Goal: Navigation & Orientation: Understand site structure

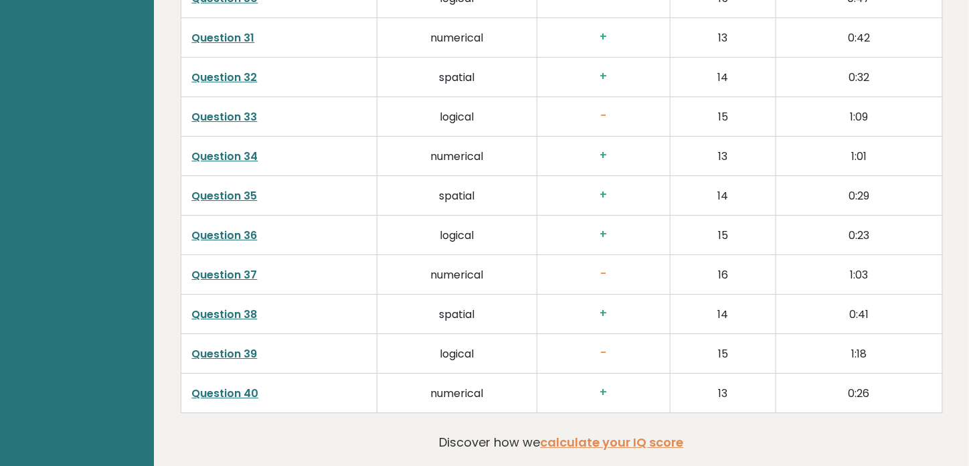
scroll to position [3233, 0]
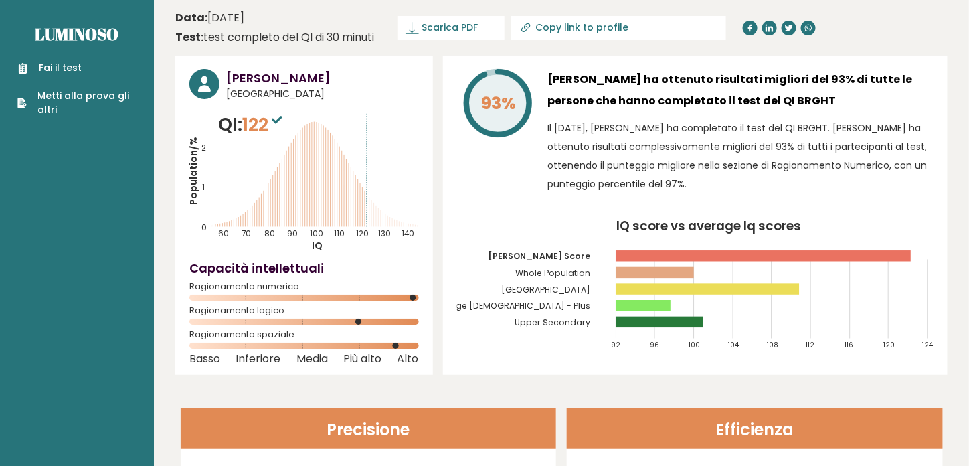
click at [201, 86] on icon at bounding box center [204, 84] width 13 height 16
click at [112, 31] on font "Luminoso" at bounding box center [77, 33] width 84 height 21
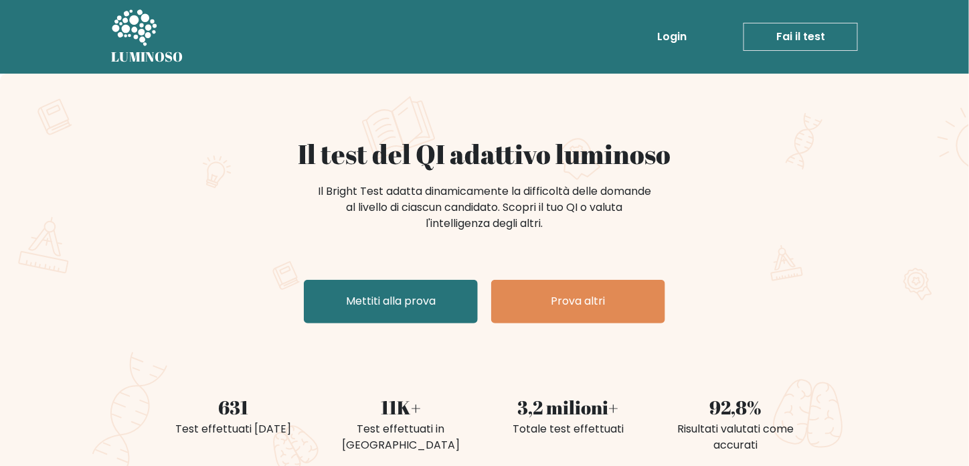
click at [136, 23] on icon at bounding box center [134, 27] width 45 height 36
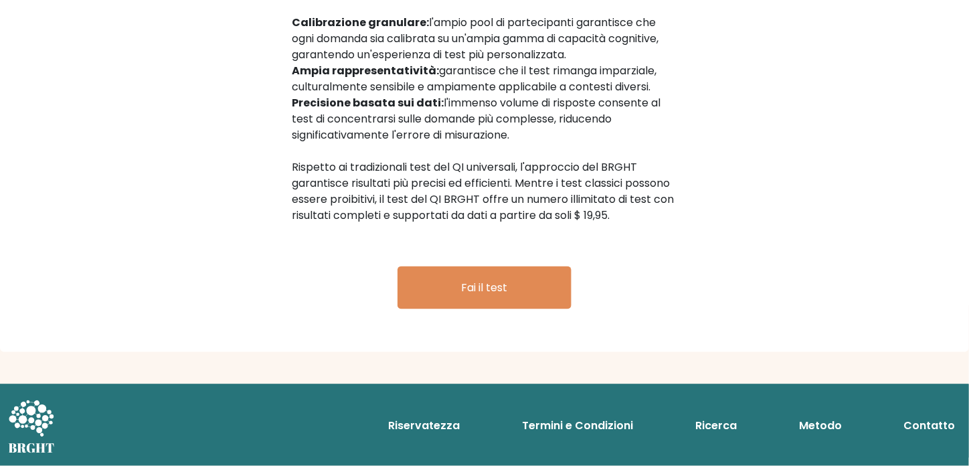
scroll to position [2260, 0]
click at [38, 409] on icon at bounding box center [31, 419] width 45 height 36
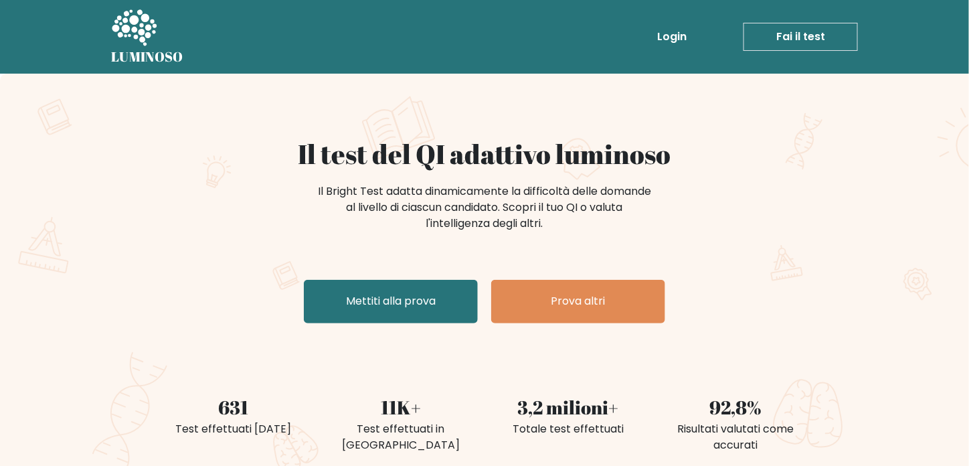
click at [142, 17] on icon at bounding box center [134, 27] width 45 height 36
click at [968, 456] on div "Il test del QI adattivo luminoso Il Bright Test adatta dinamicamente la diffico…" at bounding box center [484, 281] width 969 height 414
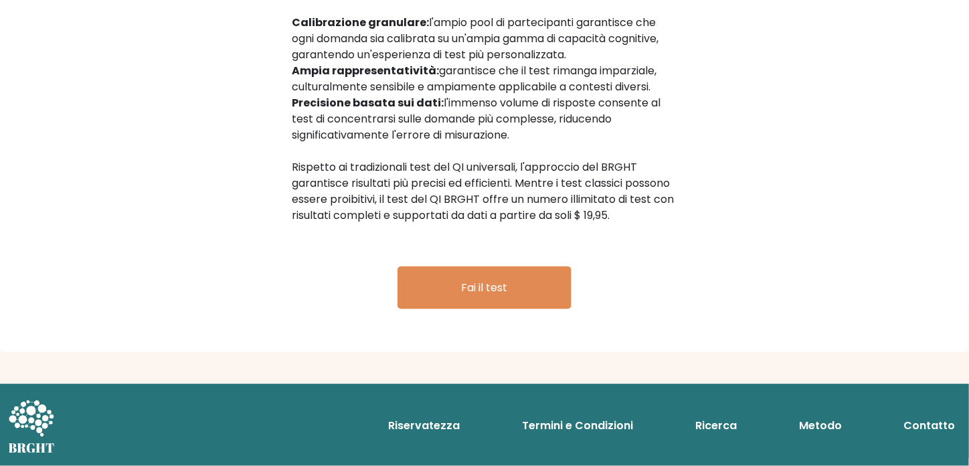
scroll to position [2260, 0]
click at [450, 424] on font "Riservatezza" at bounding box center [424, 425] width 72 height 15
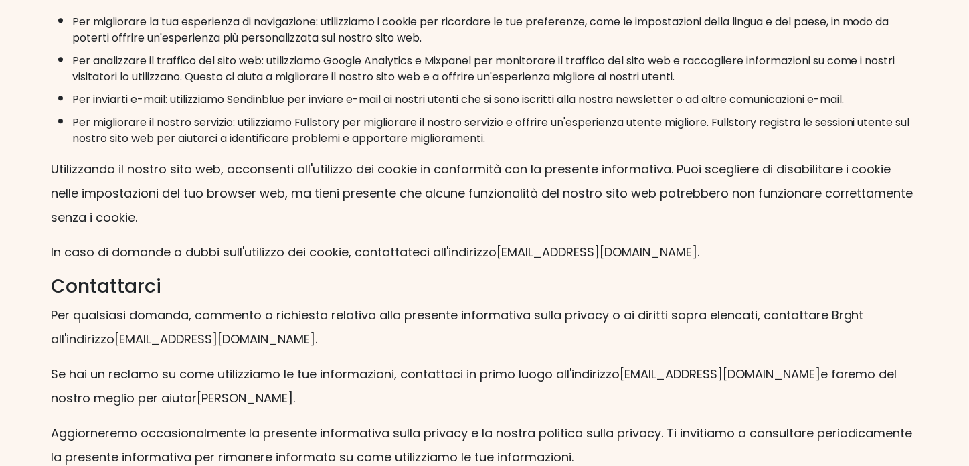
scroll to position [2885, 0]
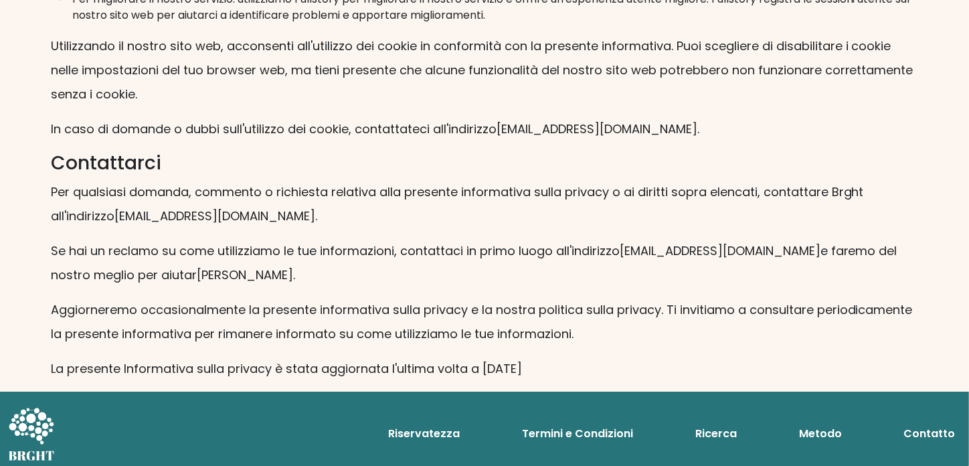
click at [729, 425] on font "Ricerca" at bounding box center [715, 432] width 41 height 15
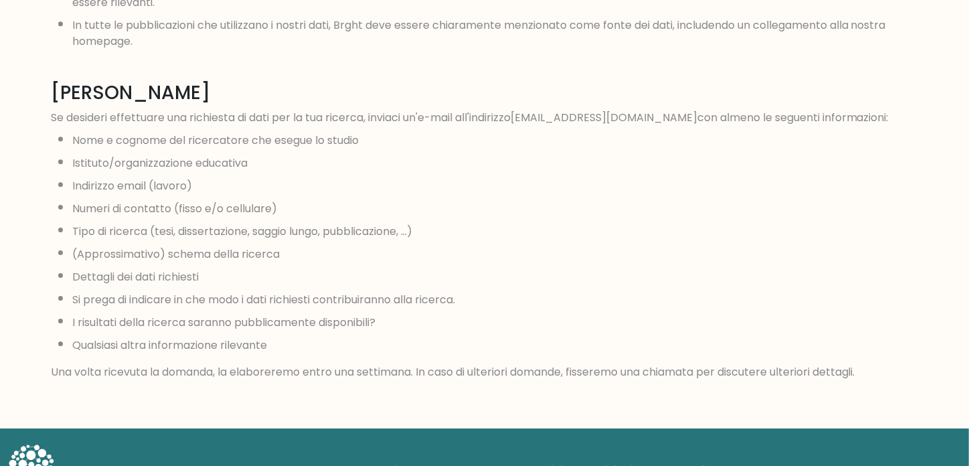
scroll to position [1321, 0]
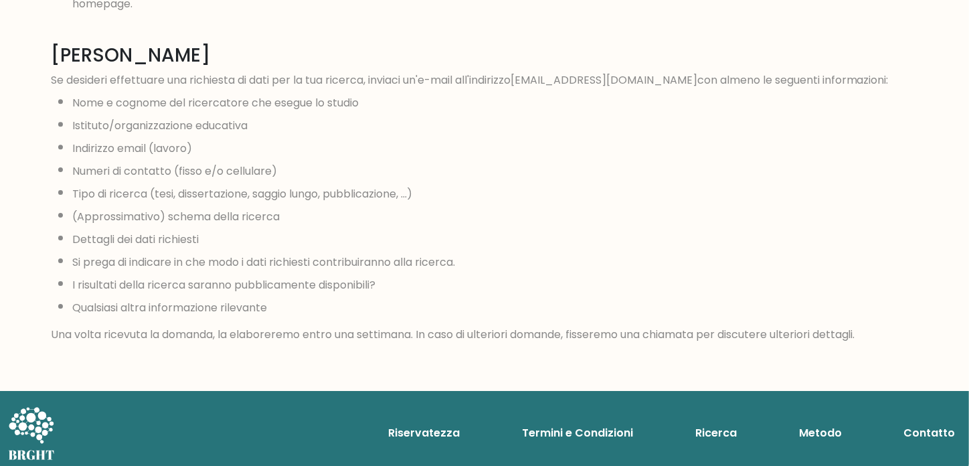
click at [815, 425] on font "Metodo" at bounding box center [820, 432] width 43 height 15
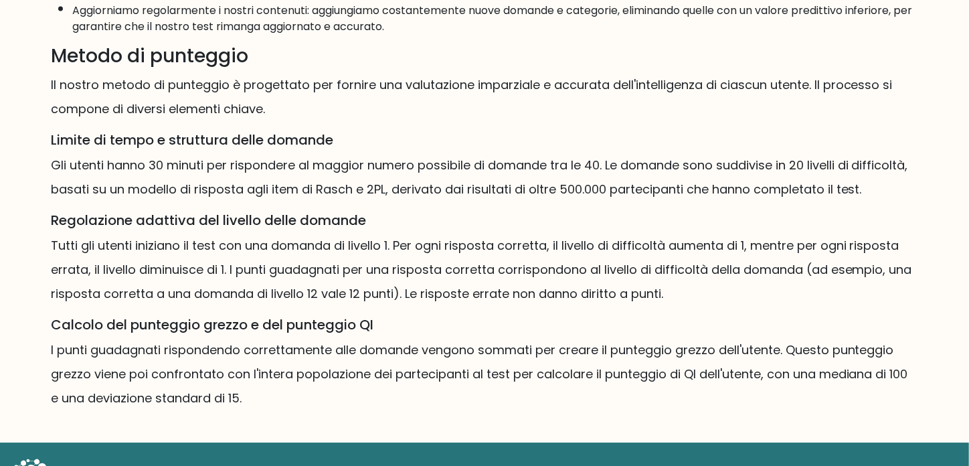
scroll to position [900, 0]
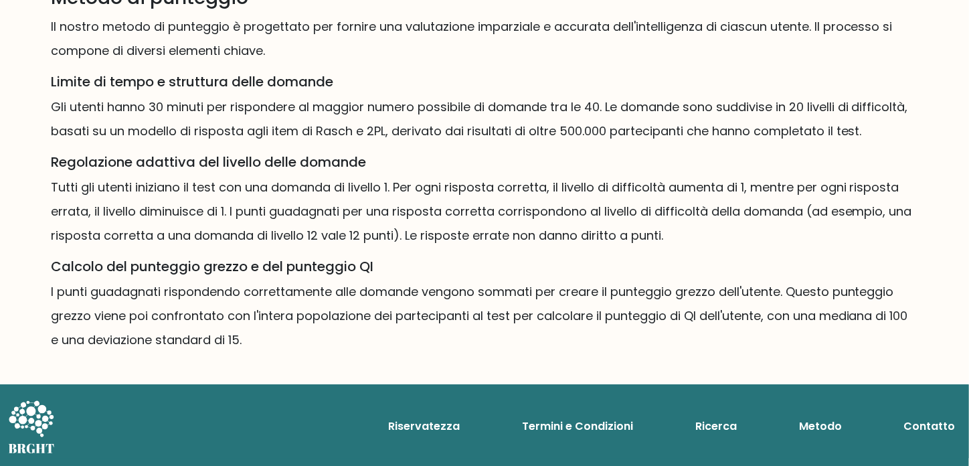
click at [933, 425] on font "Contatto" at bounding box center [930, 425] width 52 height 15
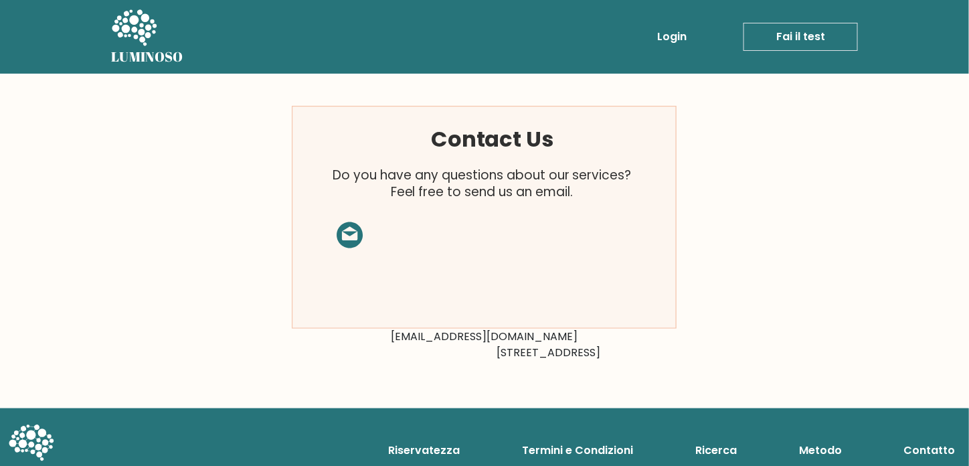
scroll to position [24, 0]
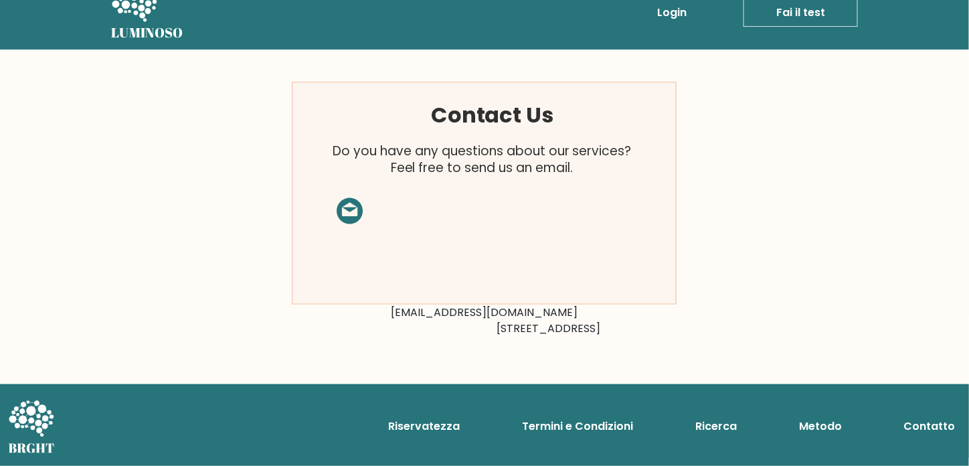
click at [611, 422] on font "Termini e Condizioni" at bounding box center [577, 425] width 111 height 15
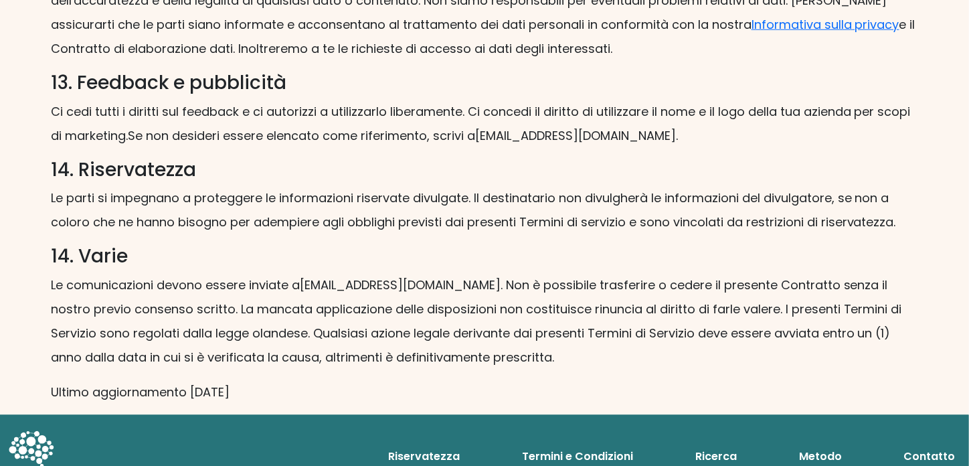
scroll to position [2178, 0]
